Goal: Check status: Check status

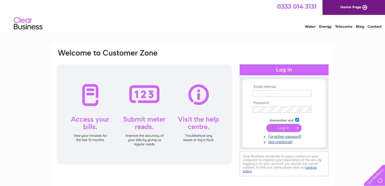
type input "[EMAIL_ADDRESS][DOMAIN_NAME]"
click at [282, 129] on input "submit" at bounding box center [283, 128] width 35 height 8
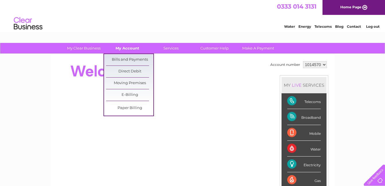
click at [130, 50] on link "My Account" at bounding box center [127, 48] width 47 height 11
click at [128, 59] on link "Bills and Payments" at bounding box center [129, 59] width 47 height 11
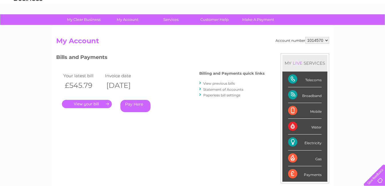
click at [84, 105] on link "." at bounding box center [87, 104] width 50 height 8
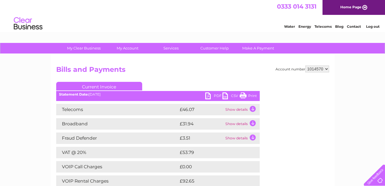
click at [210, 96] on link "PDF" at bounding box center [213, 96] width 17 height 8
